Goal: Information Seeking & Learning: Learn about a topic

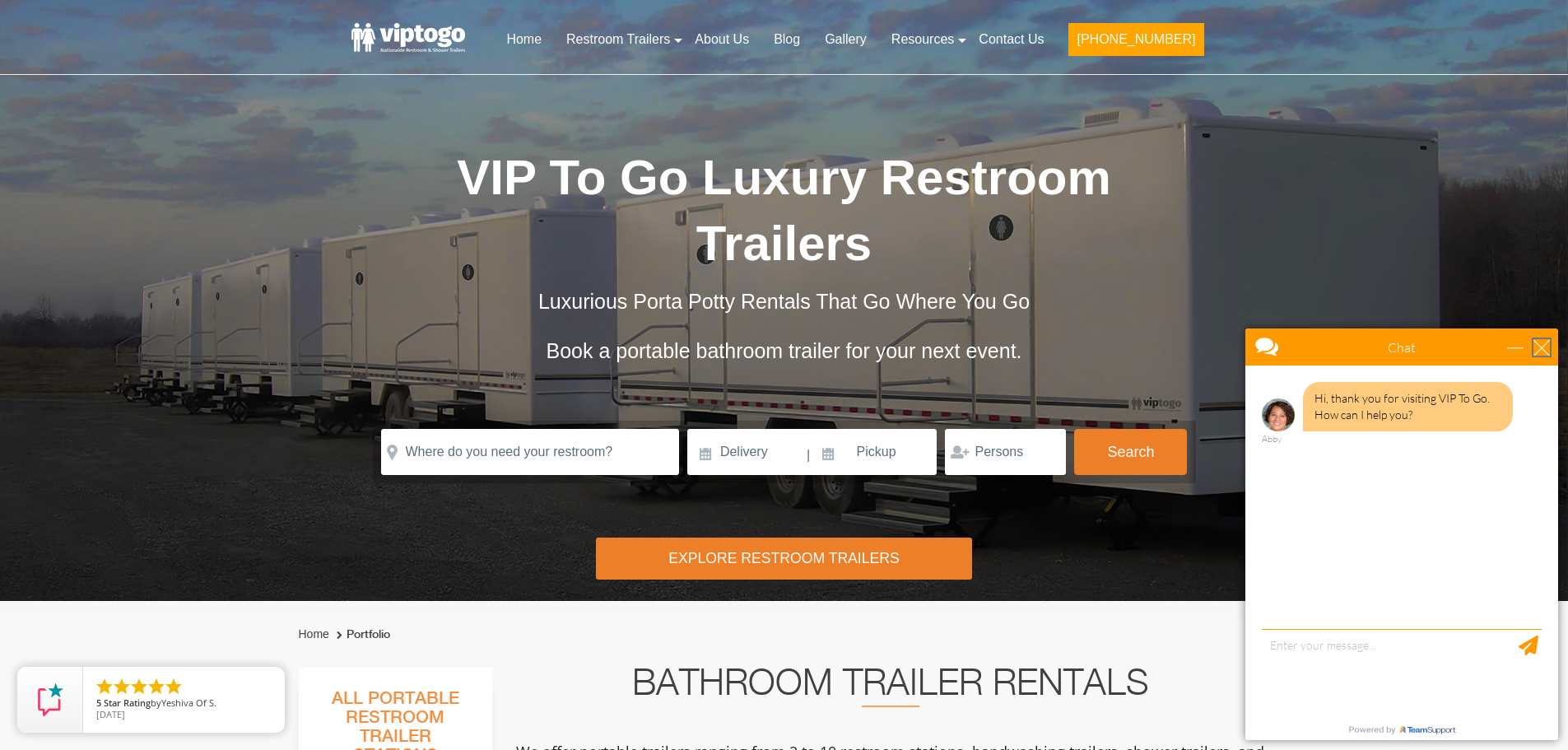
click at [1540, 344] on div "close" at bounding box center [1542, 347] width 17 height 17
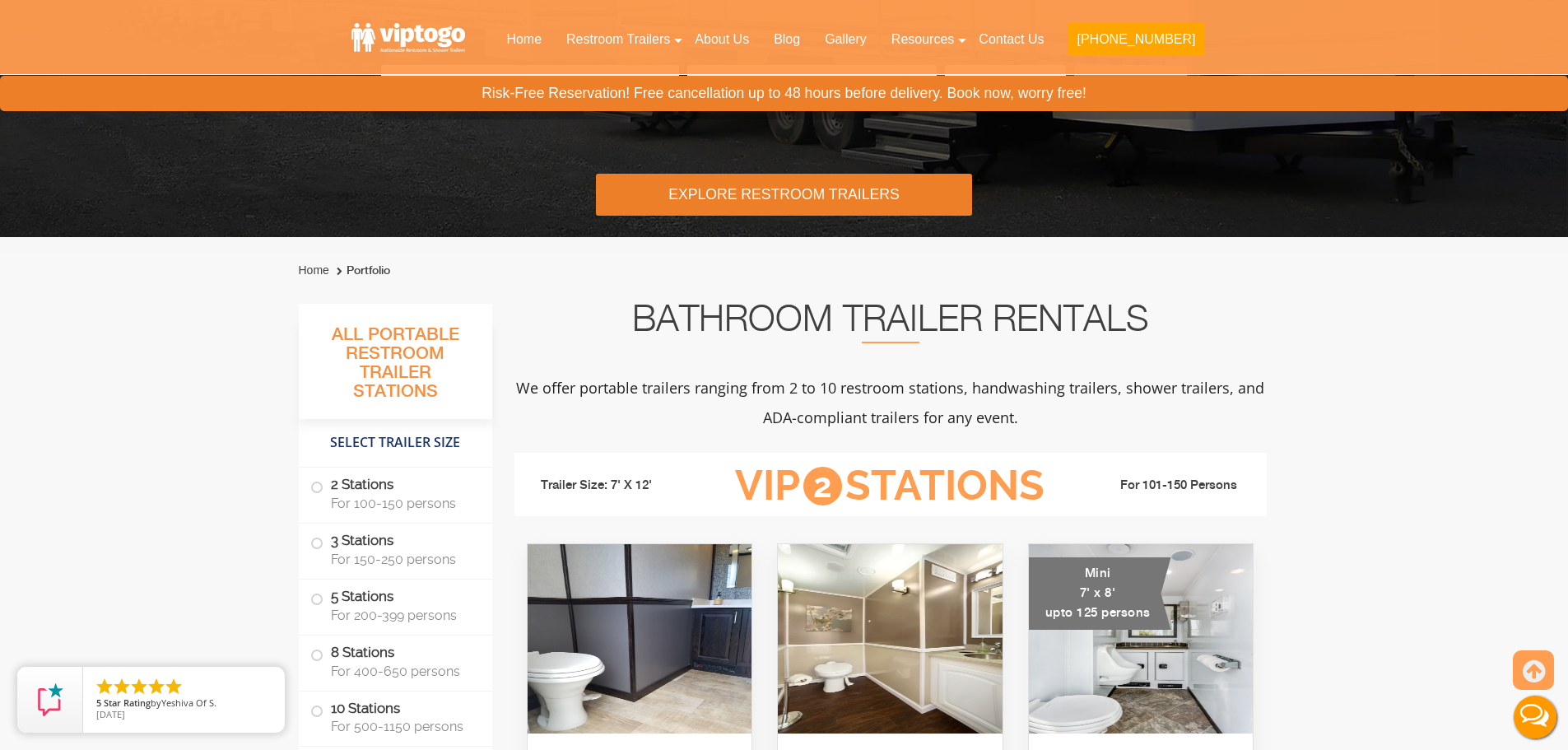
scroll to position [378, 0]
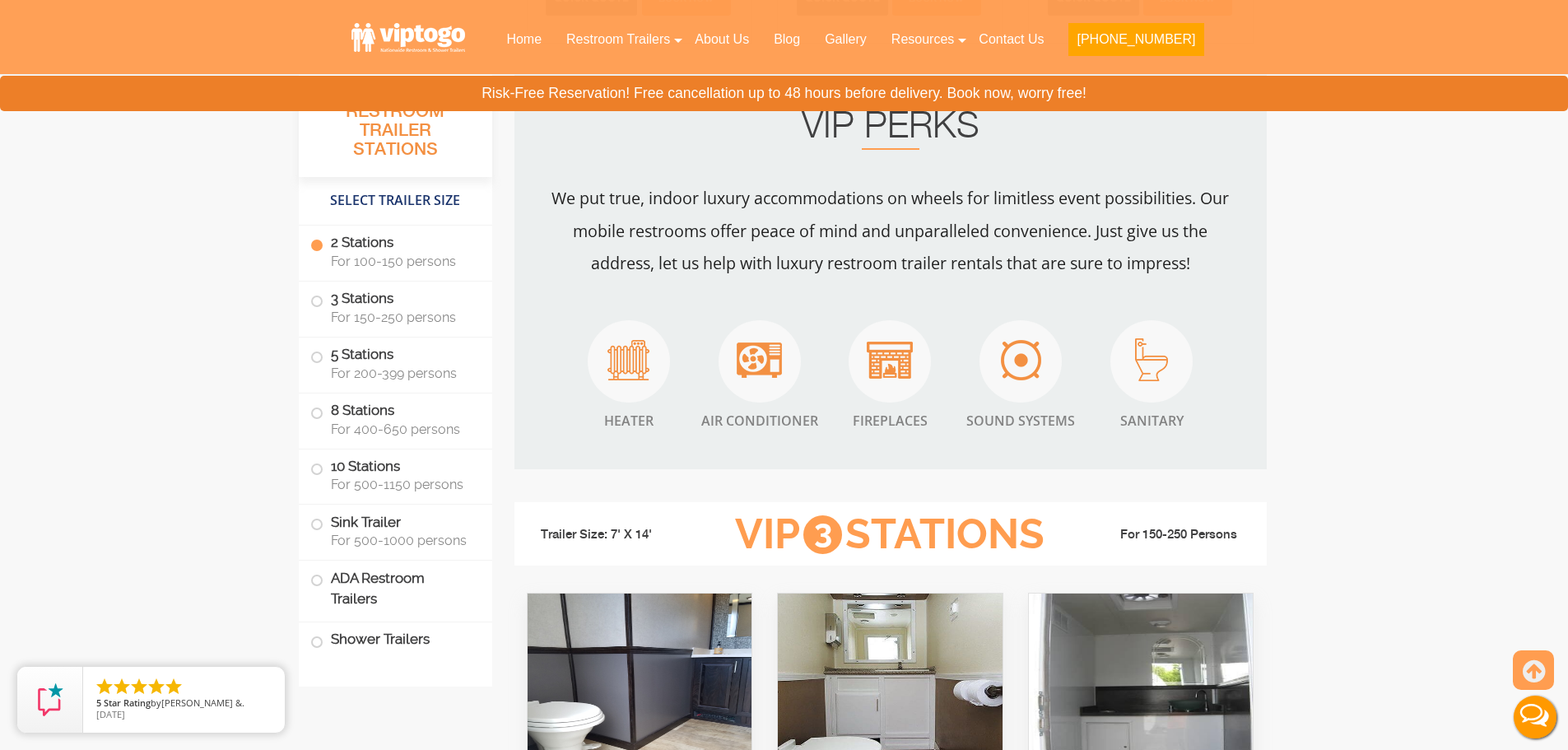
click at [368, 239] on label "2 Stations For 100-150 persons" at bounding box center [396, 251] width 171 height 51
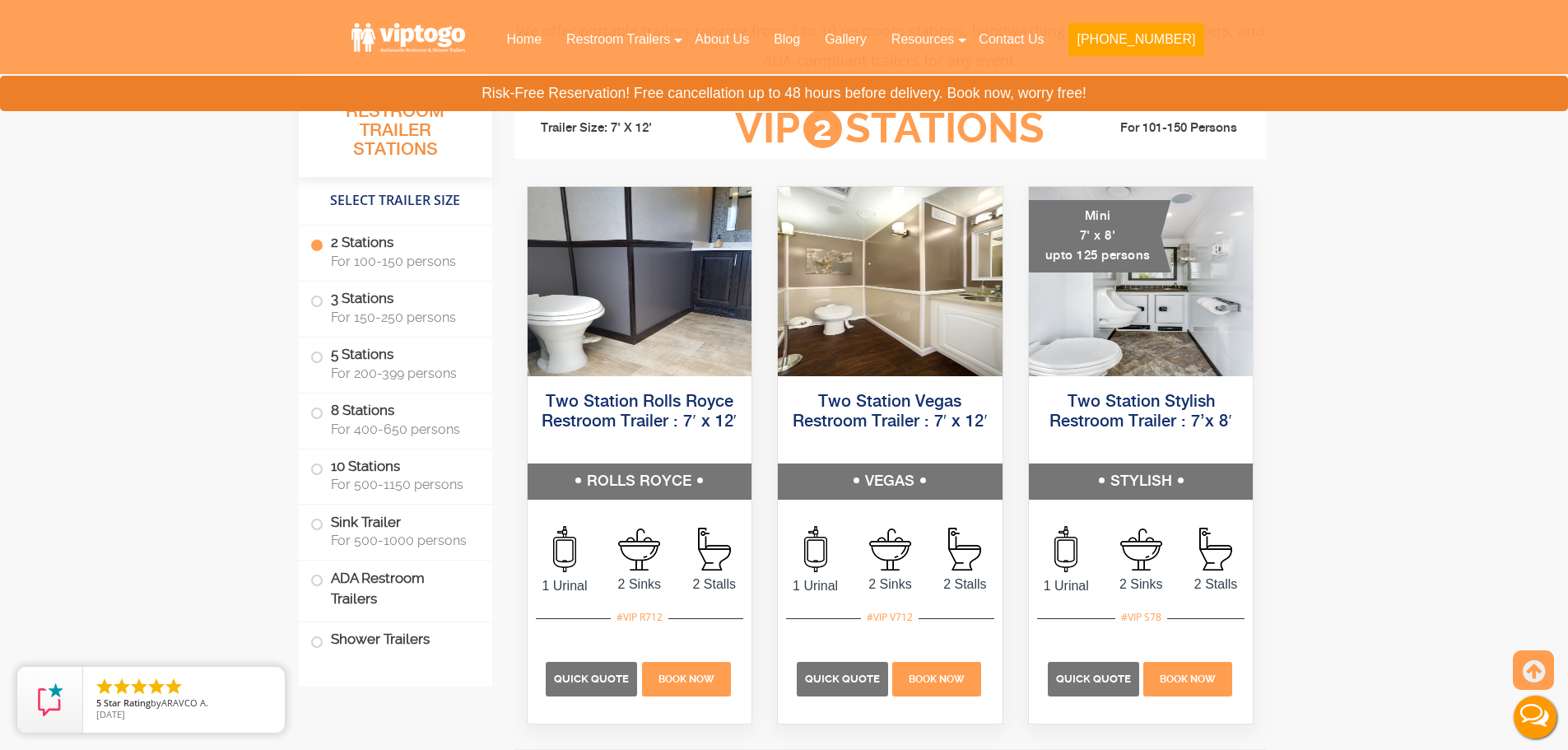
scroll to position [692, 0]
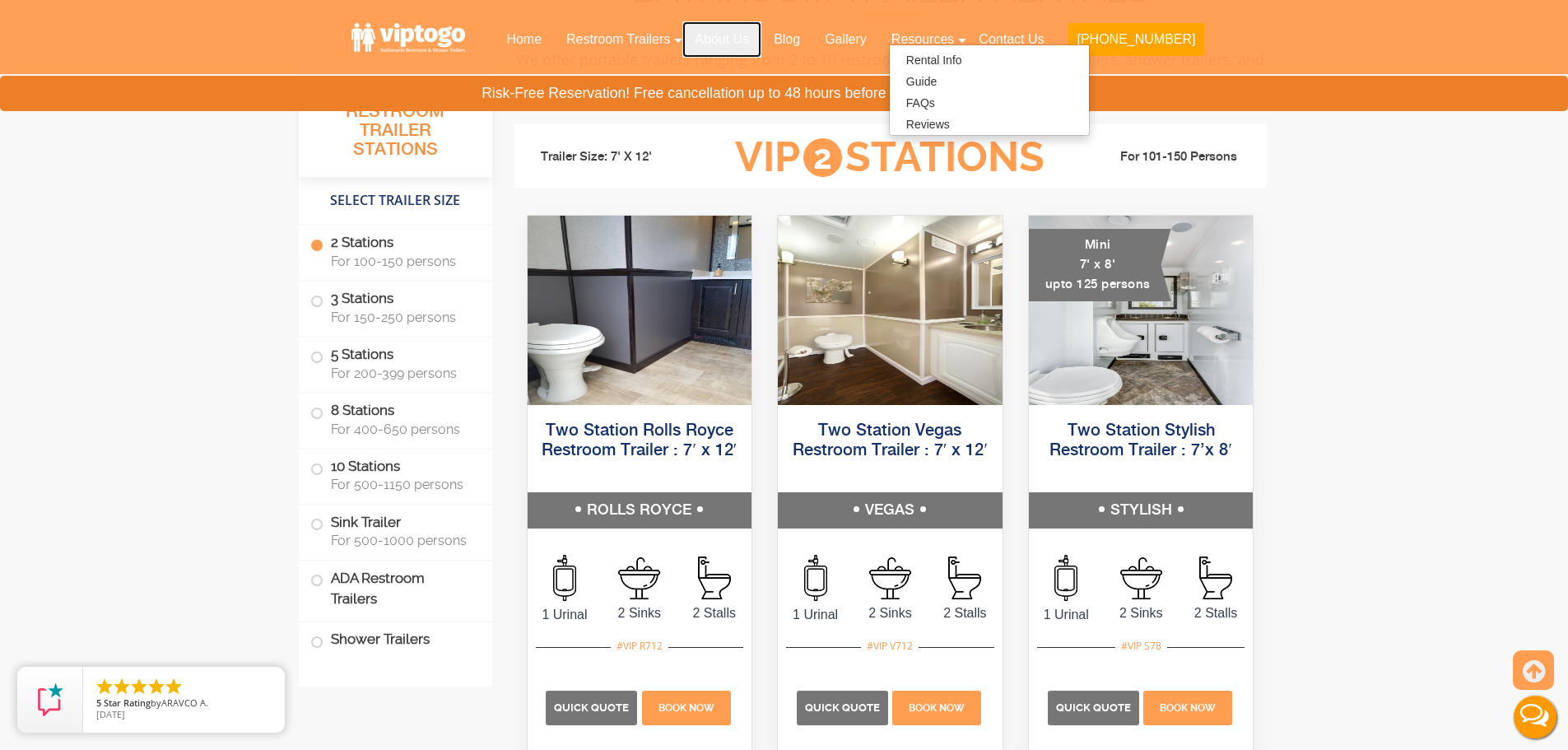
click at [742, 37] on link "About Us" at bounding box center [721, 39] width 79 height 36
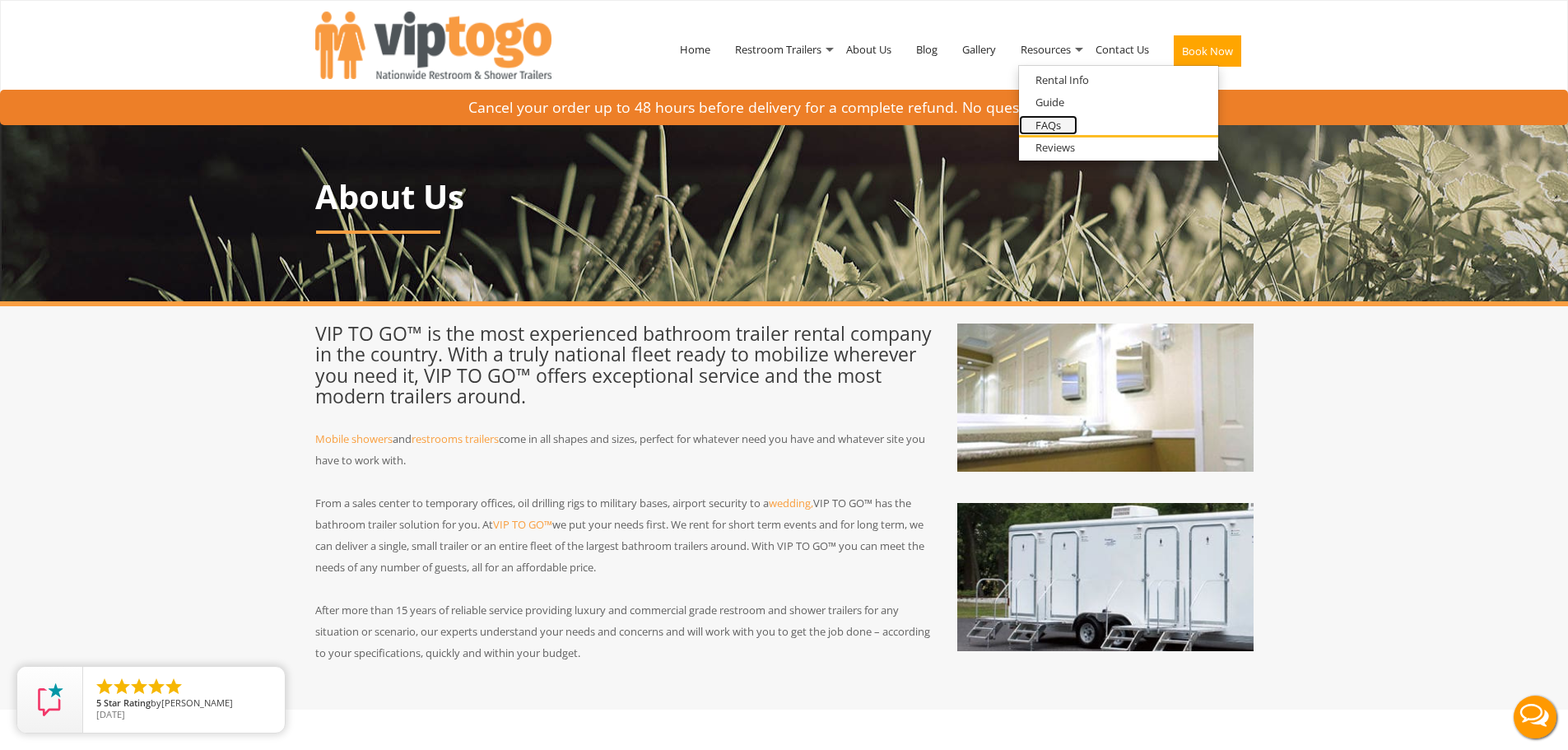
click at [1041, 126] on link "FAQs" at bounding box center [1049, 125] width 59 height 21
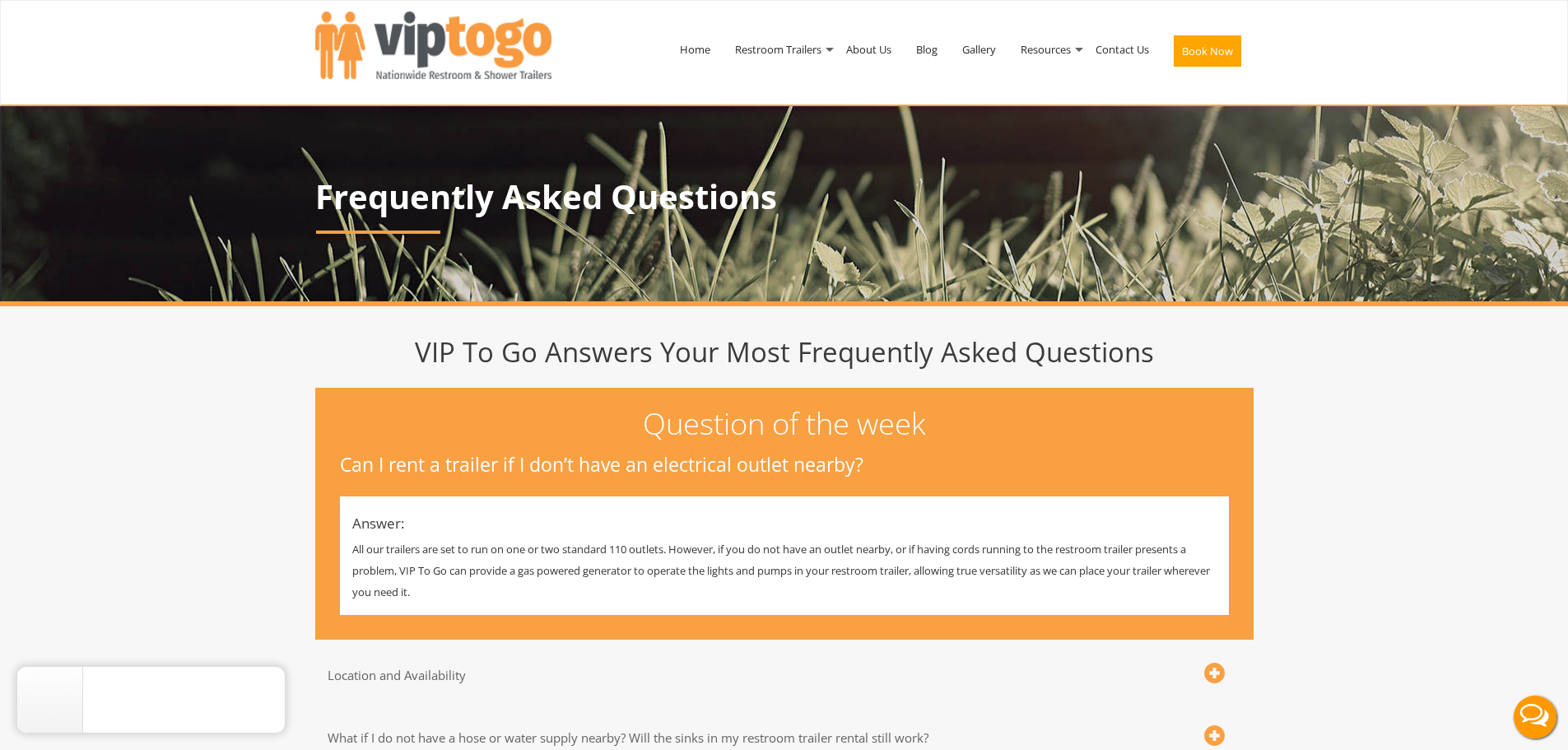
drag, startPoint x: 1576, startPoint y: 220, endPoint x: 1567, endPoint y: -100, distance: 320.1
